Goal: Information Seeking & Learning: Learn about a topic

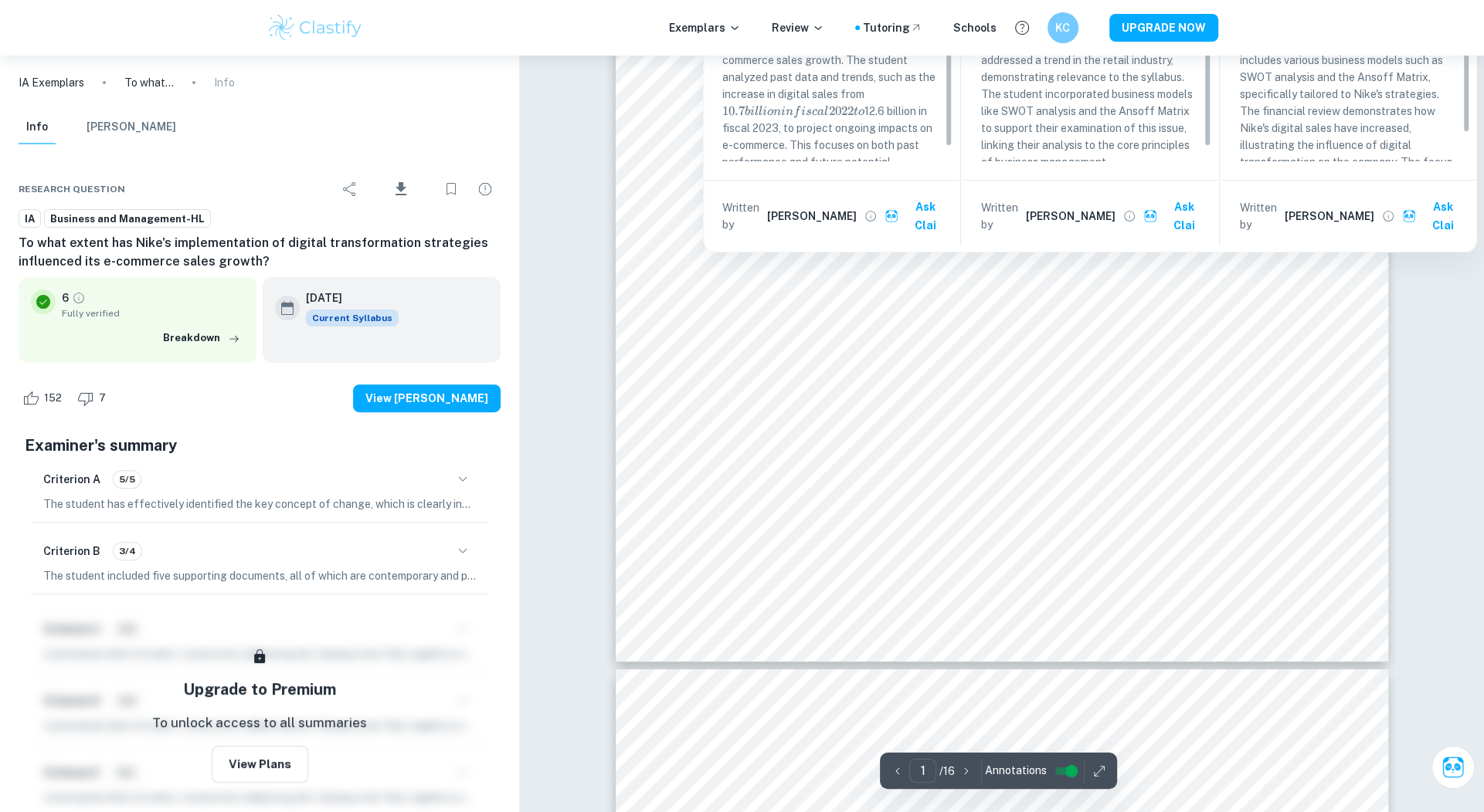
scroll to position [411, 0]
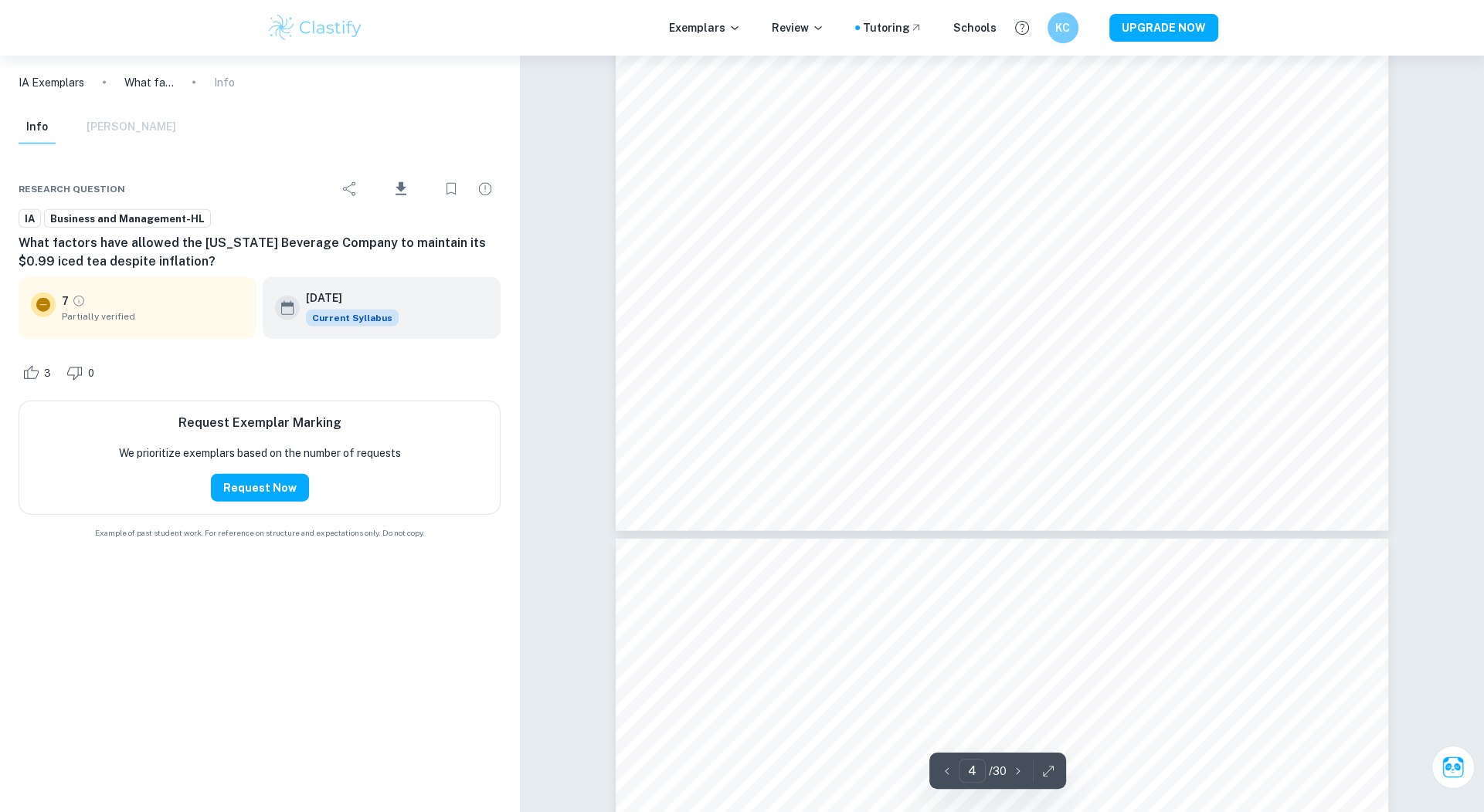
scroll to position [3809, 0]
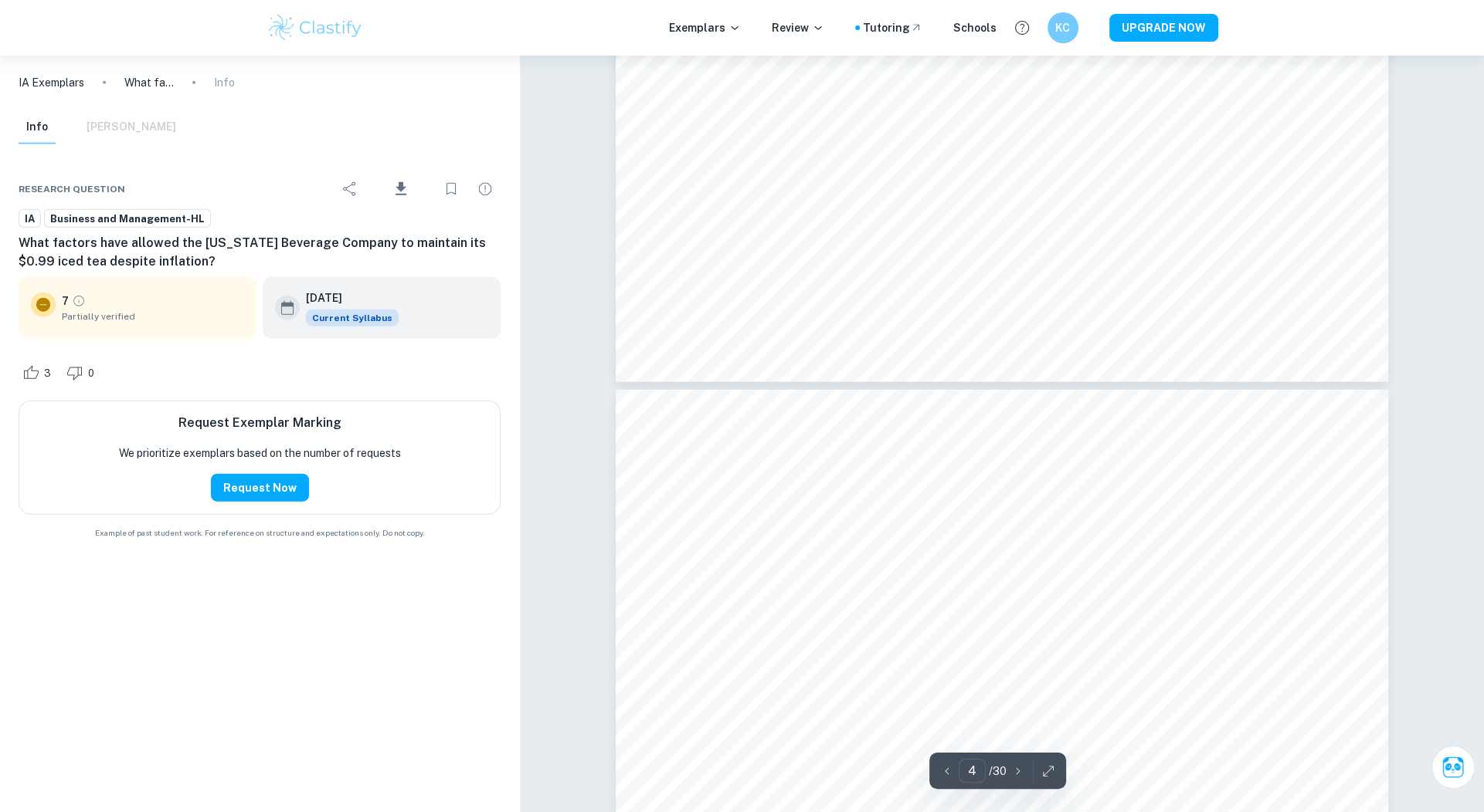
type input "5"
